Goal: Navigation & Orientation: Find specific page/section

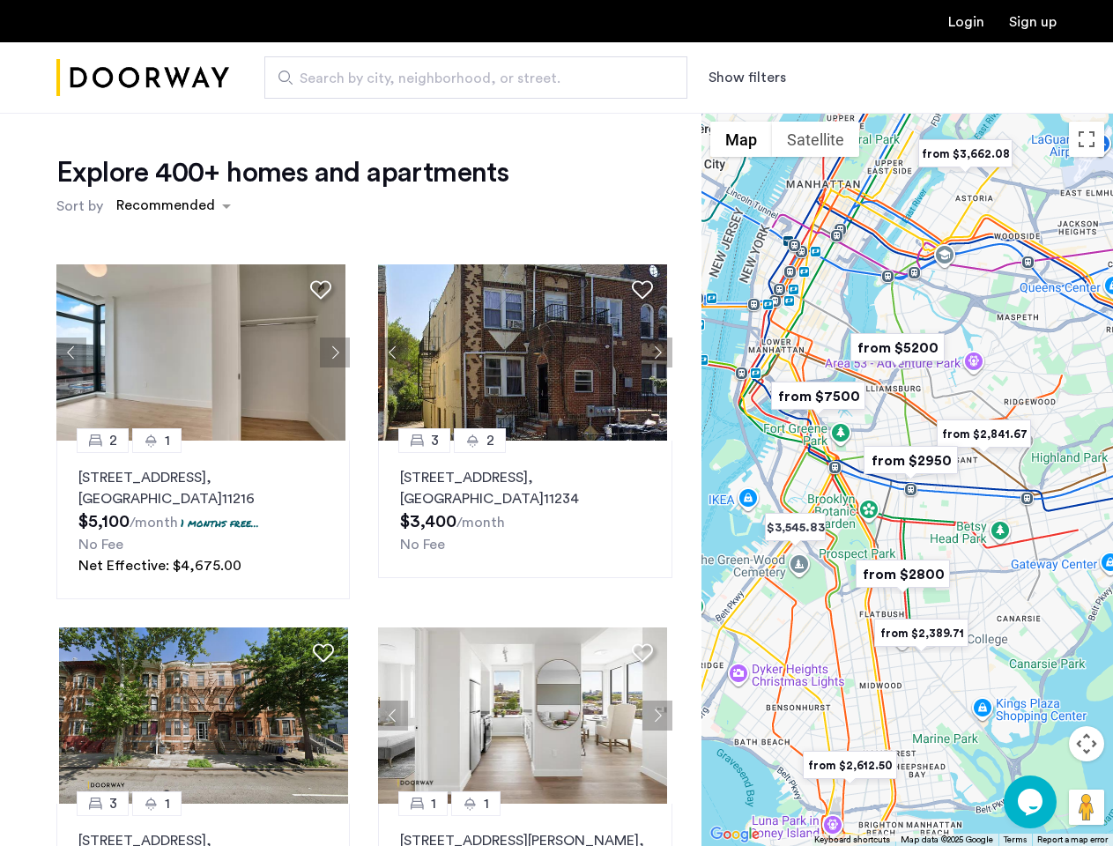
click at [746, 78] on button "Show filters" at bounding box center [748, 77] width 78 height 21
click at [173, 206] on div "Explore 400+ homes and apartments Sort by Recommended 2 1 [STREET_ADDRESS] $5,1…" at bounding box center [556, 537] width 1113 height 848
click at [71, 353] on div "Explore 400+ homes and apartments Sort by Recommended 2 1 [STREET_ADDRESS] $5,1…" at bounding box center [364, 501] width 616 height 693
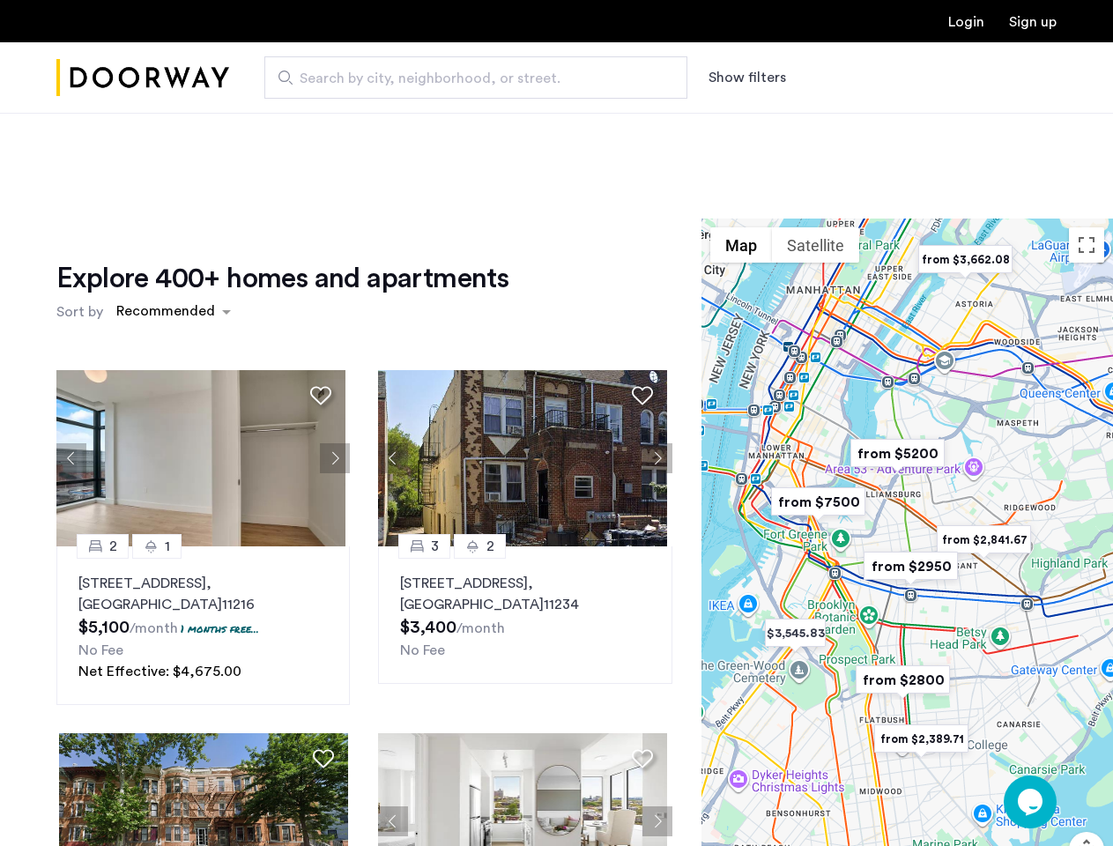
click at [321, 289] on h1 "Explore 400+ homes and apartments" at bounding box center [282, 278] width 452 height 35
click at [201, 353] on div "Explore 400+ homes and apartments Sort by Recommended 2 1 [STREET_ADDRESS] $5,1…" at bounding box center [364, 607] width 616 height 693
click at [331, 353] on div "Explore 400+ homes and apartments Sort by Recommended 2 1 [STREET_ADDRESS] $5,1…" at bounding box center [364, 607] width 616 height 693
click at [201, 520] on img at bounding box center [200, 458] width 289 height 176
click at [389, 353] on div "Explore 400+ homes and apartments Sort by Recommended 2 1 [STREET_ADDRESS] $5,1…" at bounding box center [364, 607] width 616 height 693
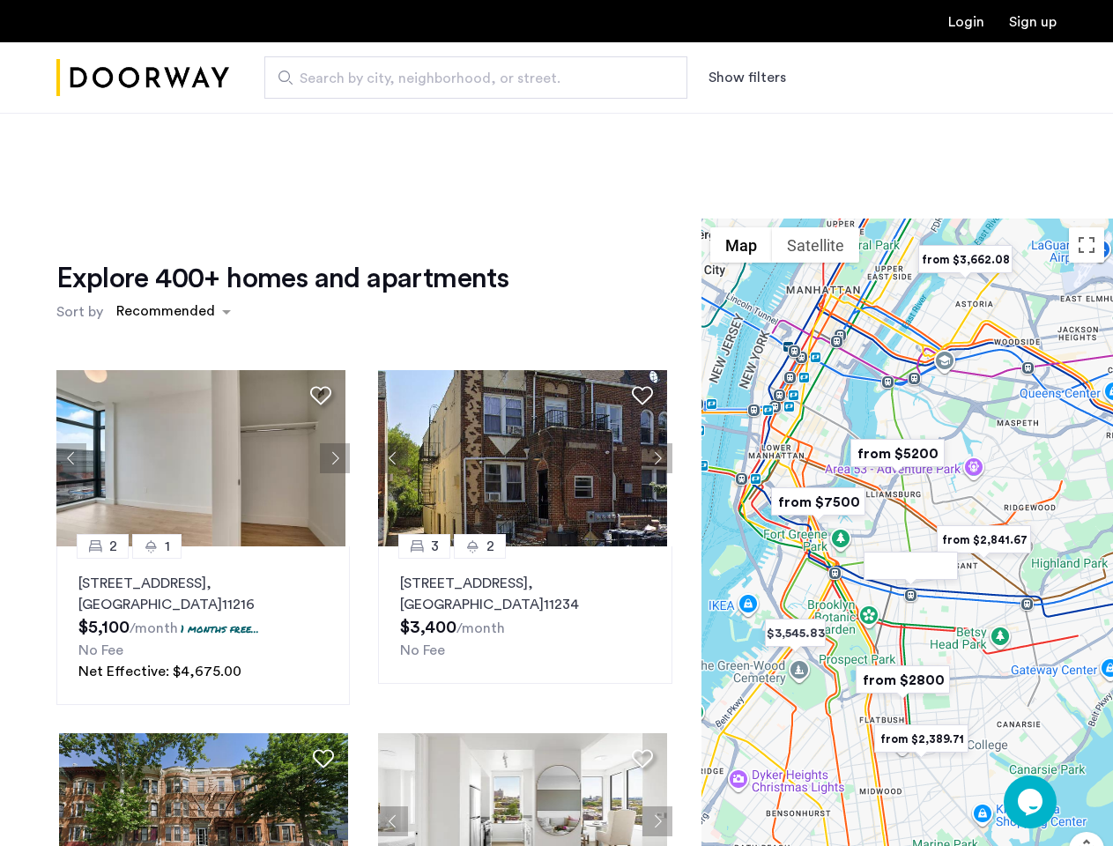
click at [638, 289] on div "Explore 400+ homes and apartments Sort by Recommended" at bounding box center [364, 294] width 616 height 67
click at [518, 353] on div "Explore 400+ homes and apartments Sort by Recommended 2 1 [STREET_ADDRESS] $5,1…" at bounding box center [364, 607] width 616 height 693
